Goal: Use online tool/utility: Use online tool/utility

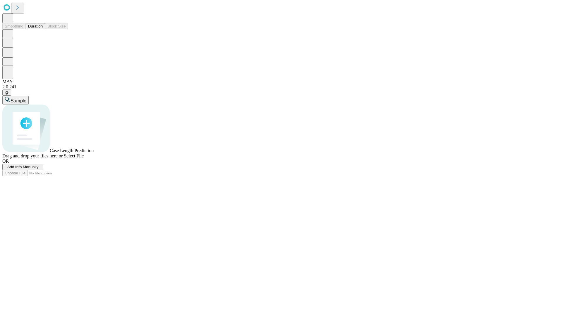
click at [43, 29] on button "Duration" at bounding box center [35, 26] width 19 height 6
click at [39, 169] on span "Add Info Manually" at bounding box center [22, 167] width 31 height 4
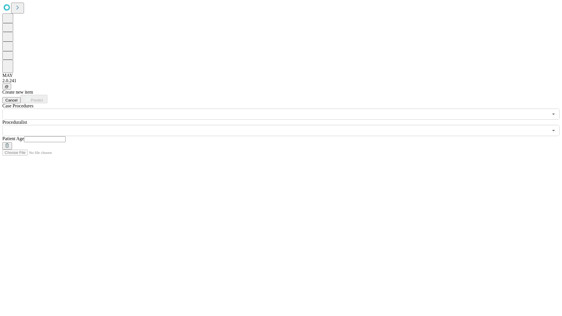
click at [66, 136] on input "text" at bounding box center [45, 139] width 42 height 6
type input "**"
click at [285, 125] on input "text" at bounding box center [275, 130] width 546 height 11
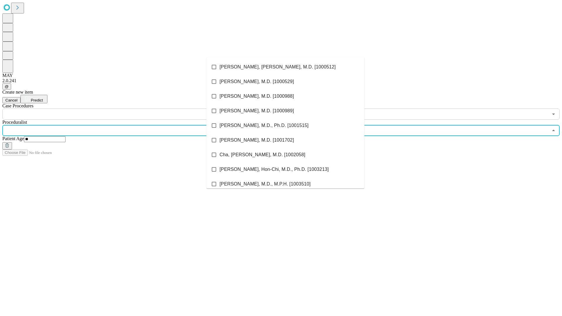
click at [285, 67] on li "[PERSON_NAME], [PERSON_NAME], M.D. [1000512]" at bounding box center [285, 67] width 158 height 15
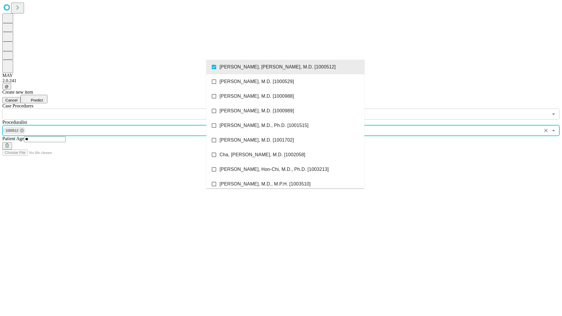
click at [123, 109] on input "text" at bounding box center [275, 114] width 546 height 11
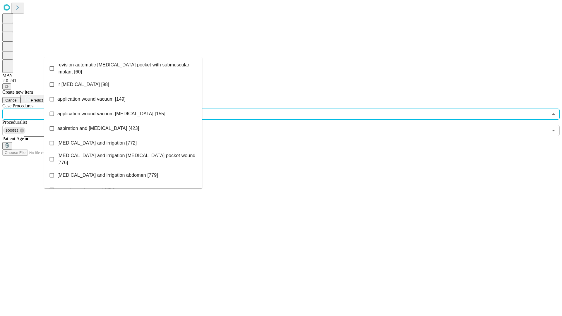
click at [123, 67] on span "revision automatic [MEDICAL_DATA] pocket with submuscular implant [60]" at bounding box center [127, 68] width 140 height 14
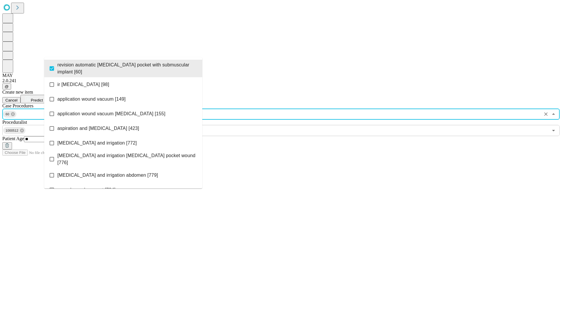
click at [43, 98] on span "Predict" at bounding box center [37, 100] width 12 height 4
